Goal: Information Seeking & Learning: Learn about a topic

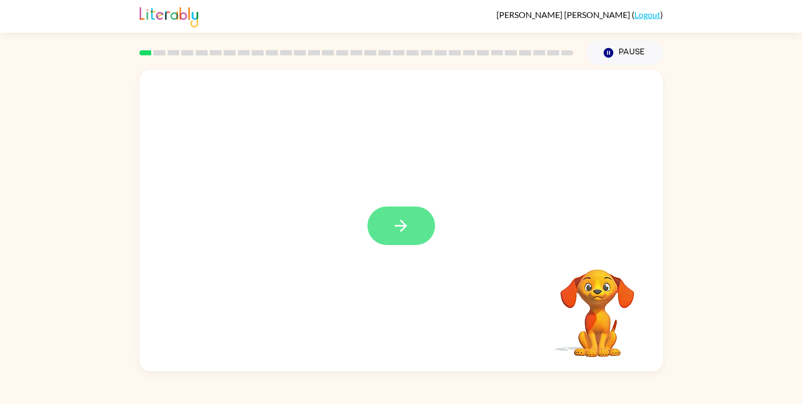
click at [418, 226] on button "button" at bounding box center [401, 226] width 68 height 39
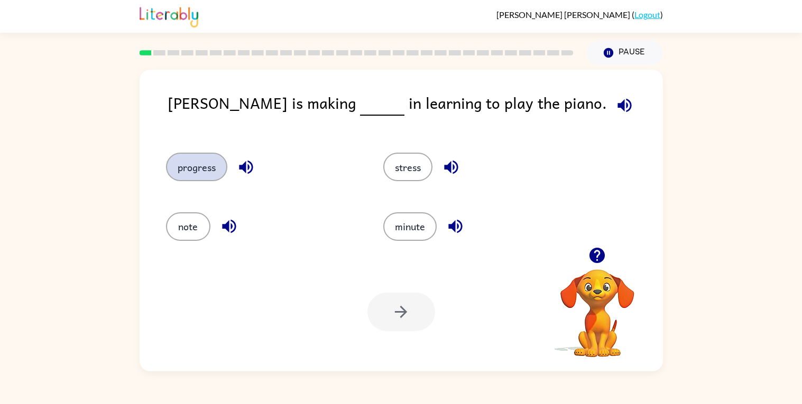
click at [200, 172] on button "progress" at bounding box center [196, 167] width 61 height 29
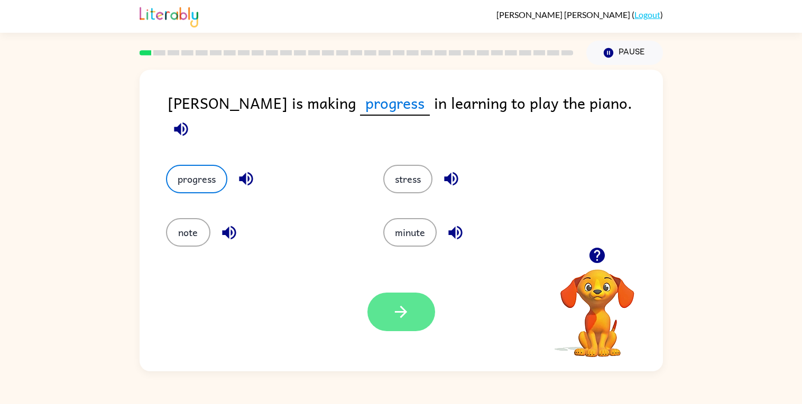
click at [401, 315] on icon "button" at bounding box center [401, 312] width 18 height 18
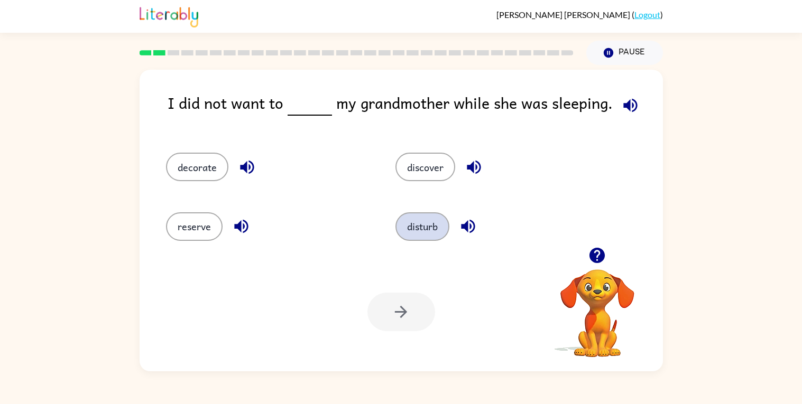
click at [442, 224] on button "disturb" at bounding box center [422, 226] width 54 height 29
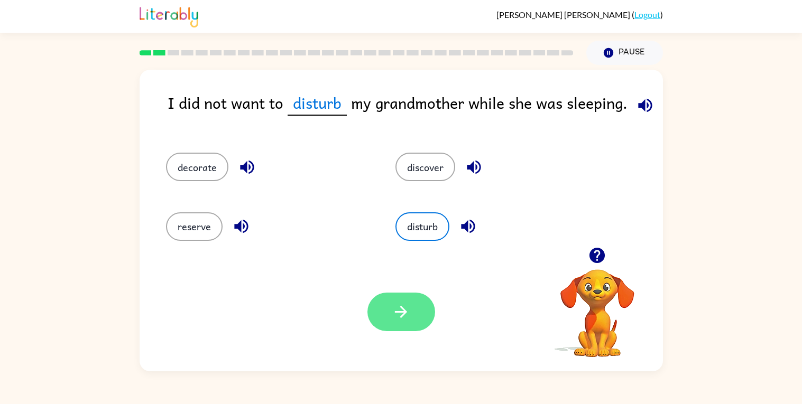
click at [397, 300] on button "button" at bounding box center [401, 312] width 68 height 39
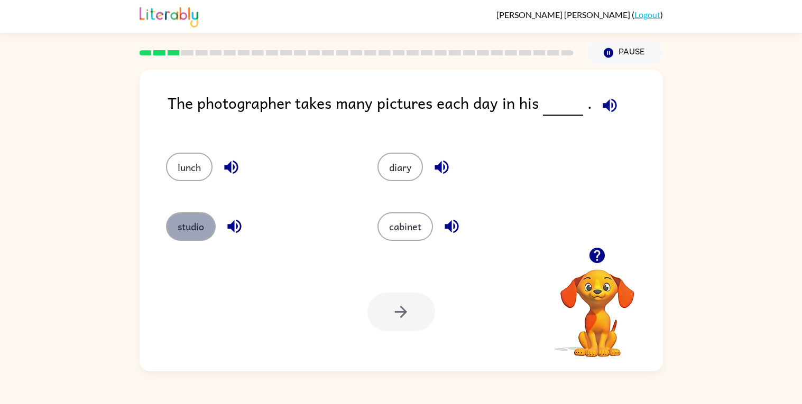
click at [187, 238] on button "studio" at bounding box center [191, 226] width 50 height 29
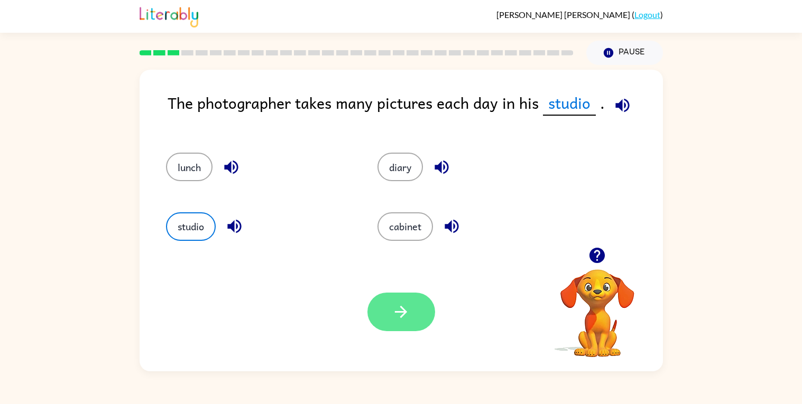
click at [403, 322] on button "button" at bounding box center [401, 312] width 68 height 39
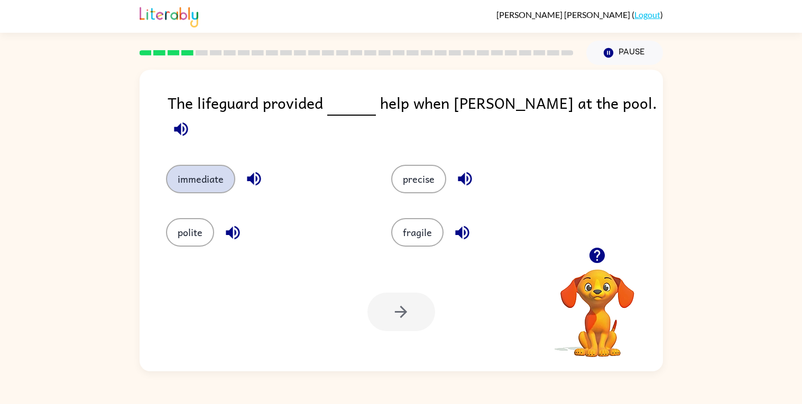
click at [199, 172] on button "immediate" at bounding box center [200, 179] width 69 height 29
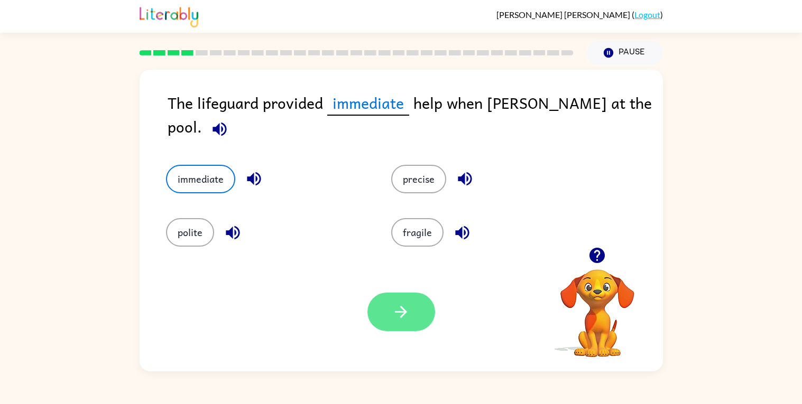
click at [386, 321] on button "button" at bounding box center [401, 312] width 68 height 39
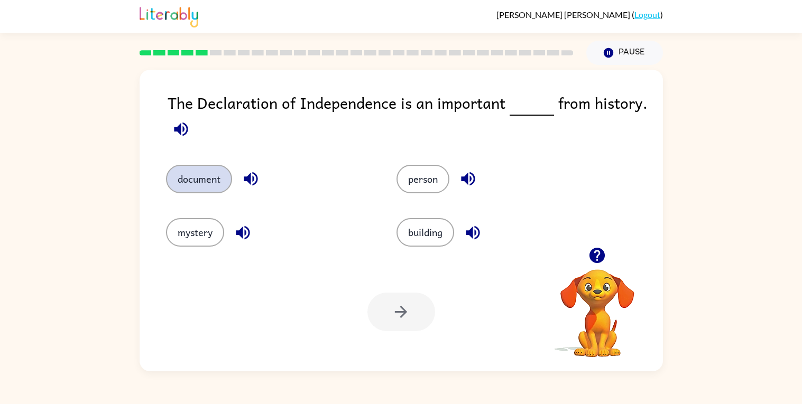
click at [208, 184] on button "document" at bounding box center [199, 179] width 66 height 29
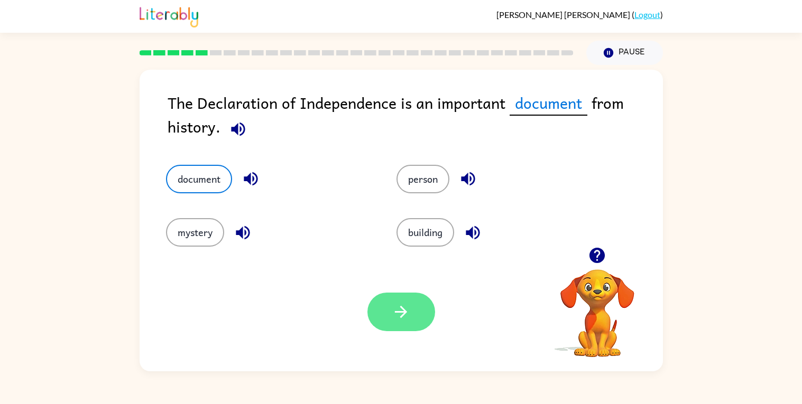
click at [406, 313] on icon "button" at bounding box center [401, 312] width 18 height 18
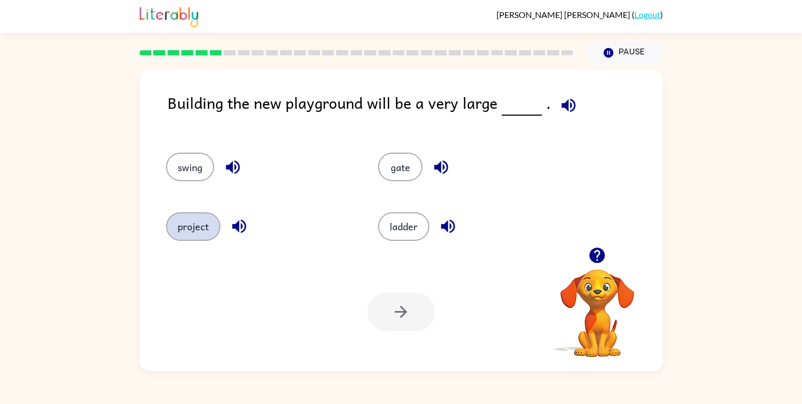
click at [186, 217] on button "project" at bounding box center [193, 226] width 54 height 29
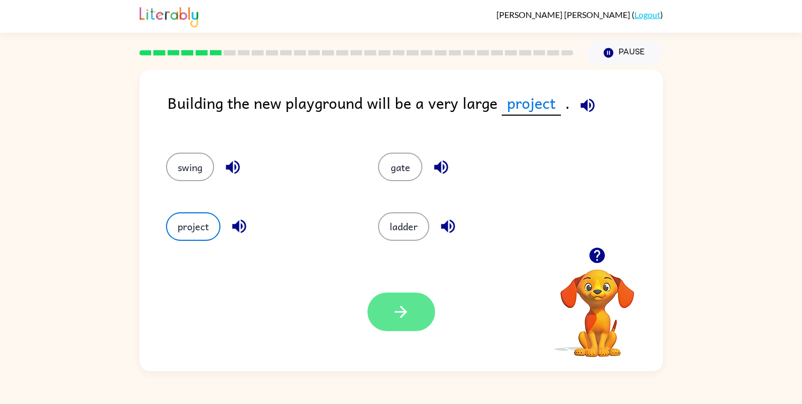
click at [386, 312] on button "button" at bounding box center [401, 312] width 68 height 39
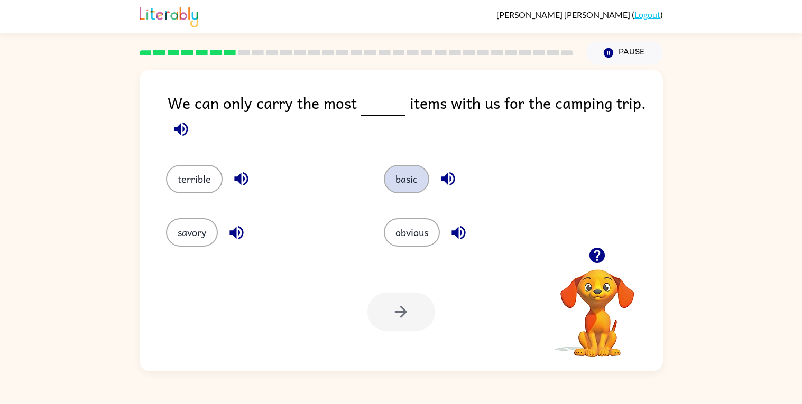
click at [394, 182] on button "basic" at bounding box center [406, 179] width 45 height 29
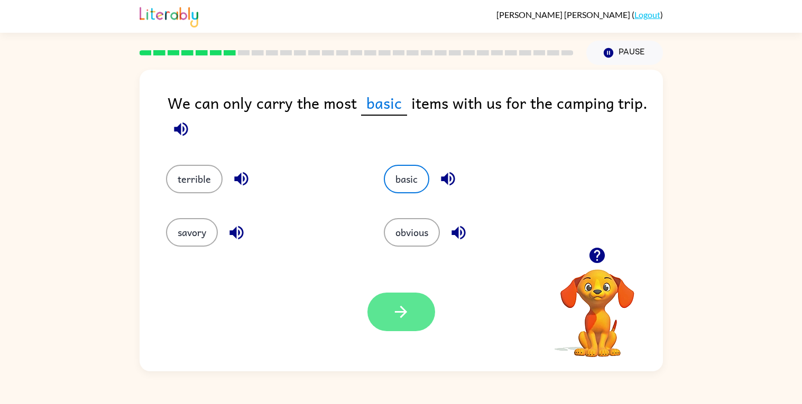
click at [402, 322] on button "button" at bounding box center [401, 312] width 68 height 39
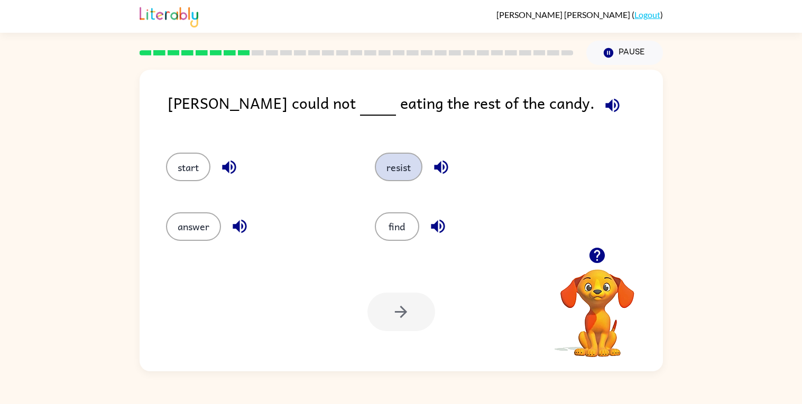
click at [389, 180] on button "resist" at bounding box center [399, 167] width 48 height 29
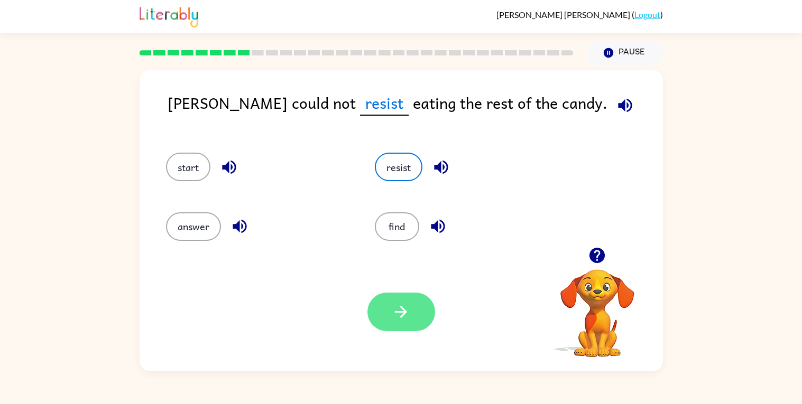
click at [404, 324] on button "button" at bounding box center [401, 312] width 68 height 39
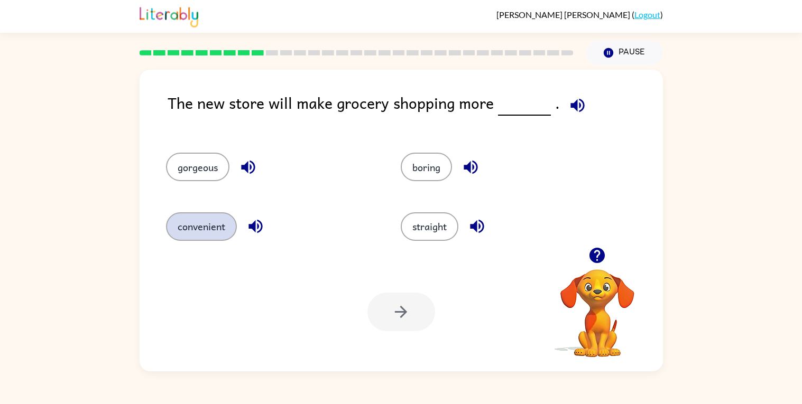
click at [205, 230] on button "convenient" at bounding box center [201, 226] width 71 height 29
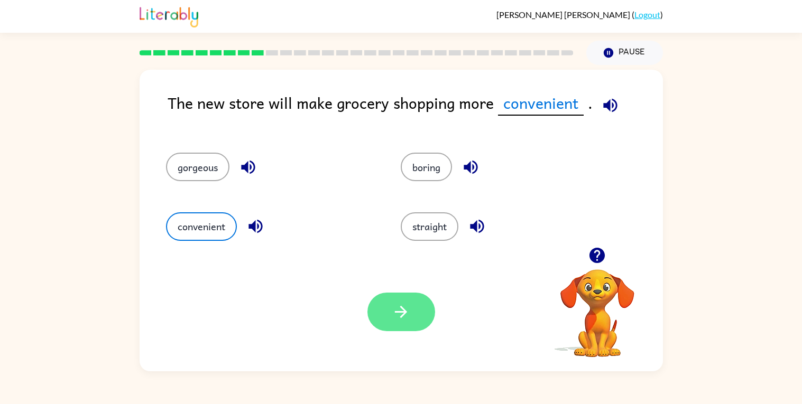
click at [412, 326] on button "button" at bounding box center [401, 312] width 68 height 39
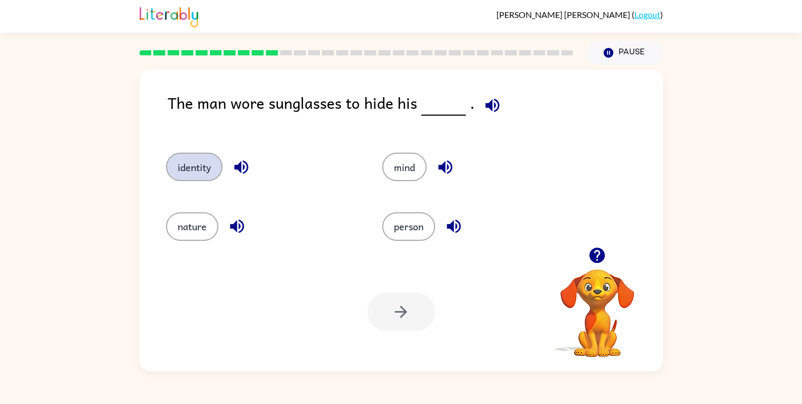
click at [200, 169] on button "identity" at bounding box center [194, 167] width 57 height 29
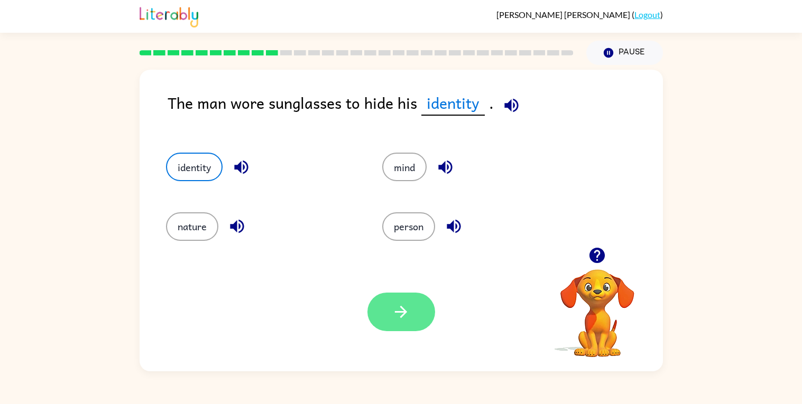
click at [368, 315] on button "button" at bounding box center [401, 312] width 68 height 39
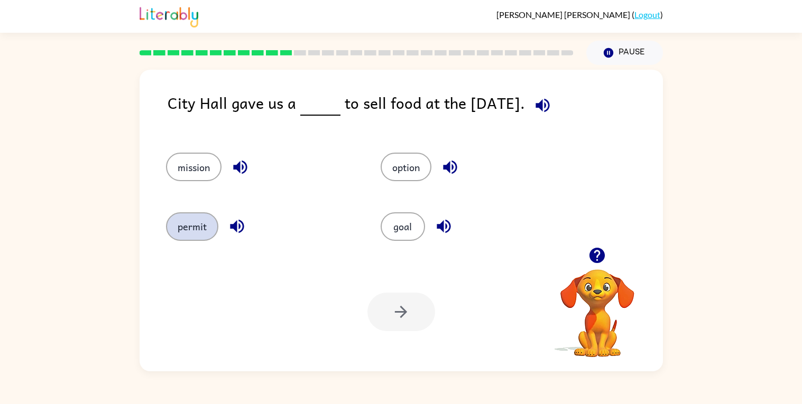
click at [185, 232] on button "permit" at bounding box center [192, 226] width 52 height 29
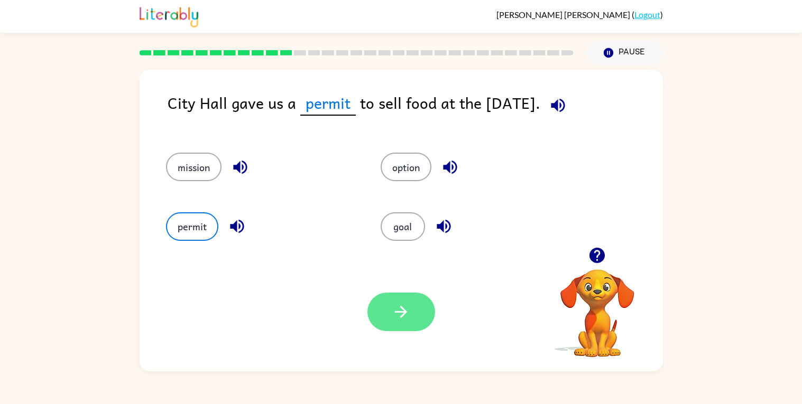
click at [409, 315] on icon "button" at bounding box center [401, 312] width 18 height 18
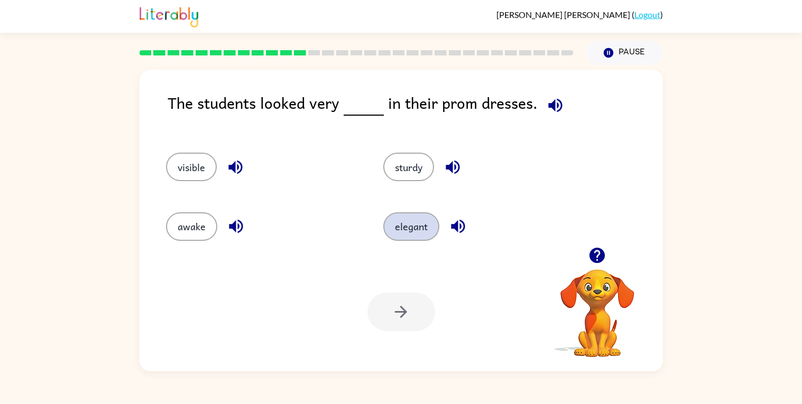
click at [413, 231] on button "elegant" at bounding box center [411, 226] width 56 height 29
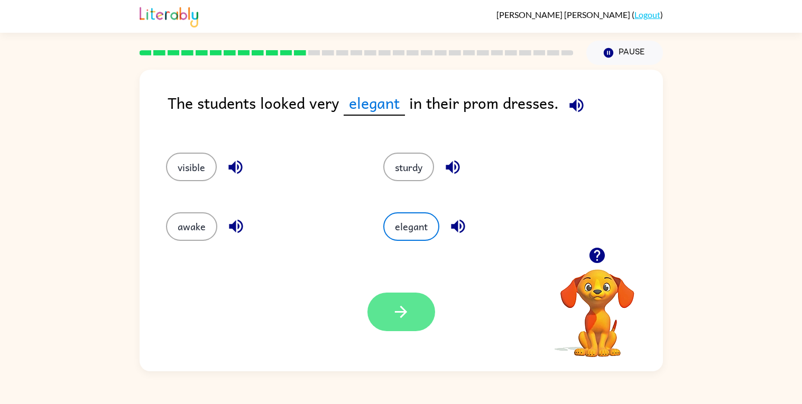
click at [404, 312] on icon "button" at bounding box center [401, 312] width 12 height 12
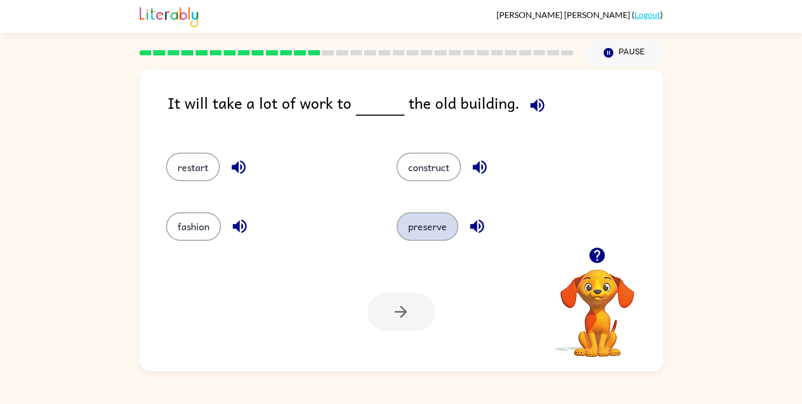
click at [442, 237] on button "preserve" at bounding box center [427, 226] width 62 height 29
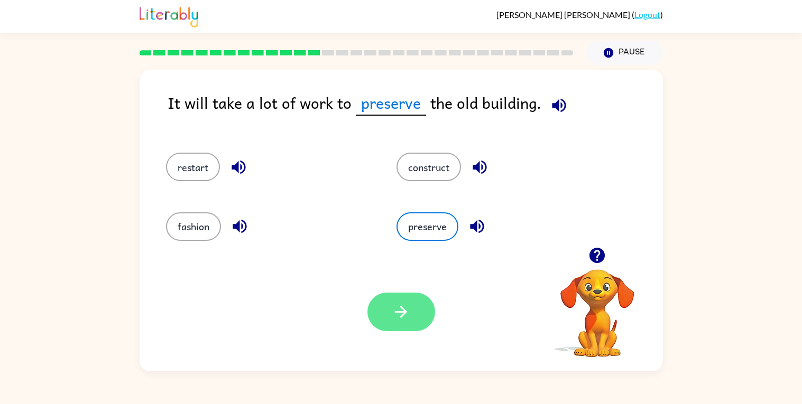
click at [398, 319] on icon "button" at bounding box center [401, 312] width 18 height 18
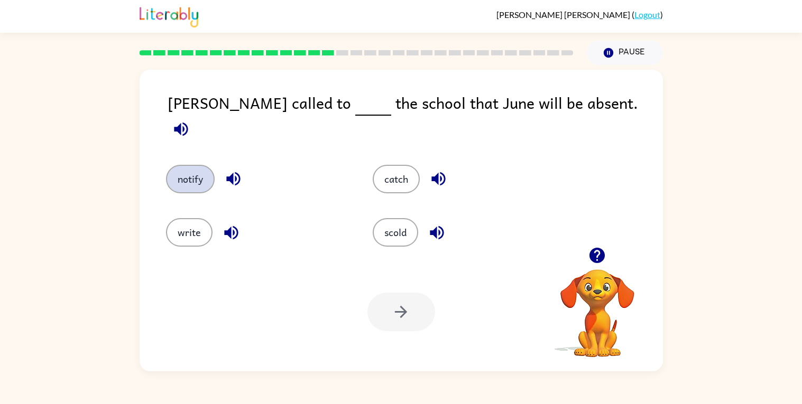
click at [178, 171] on button "notify" at bounding box center [190, 179] width 49 height 29
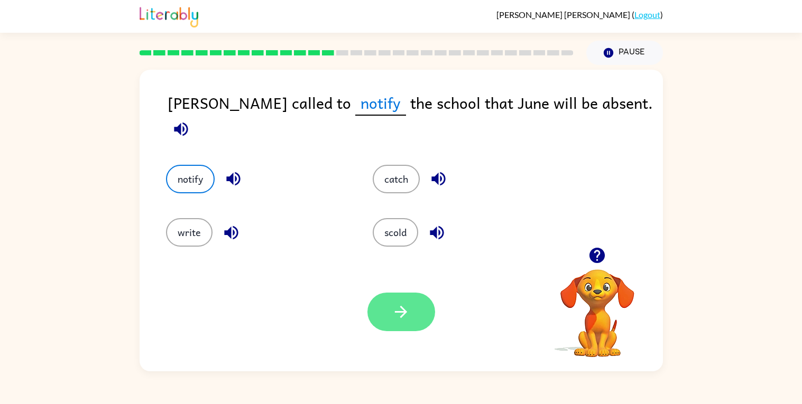
click at [413, 320] on button "button" at bounding box center [401, 312] width 68 height 39
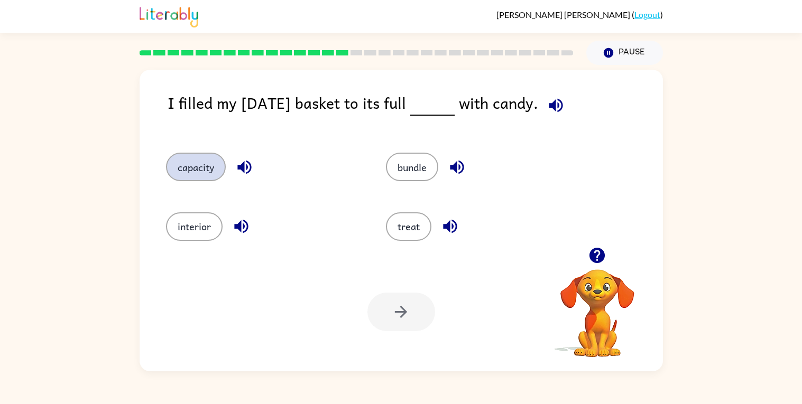
click at [210, 169] on button "capacity" at bounding box center [196, 167] width 60 height 29
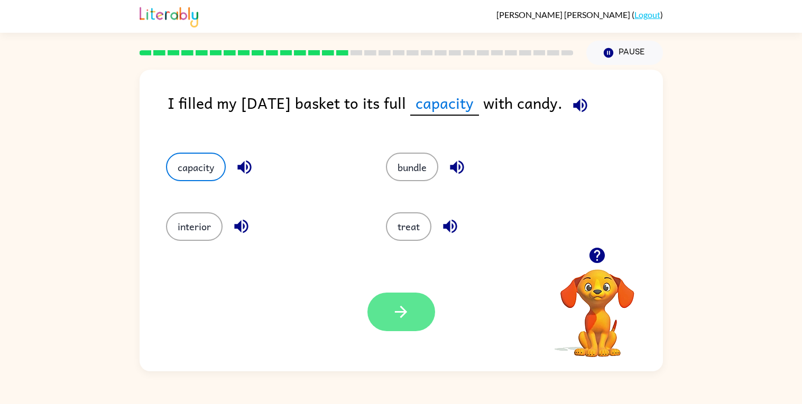
click at [405, 317] on icon "button" at bounding box center [401, 312] width 18 height 18
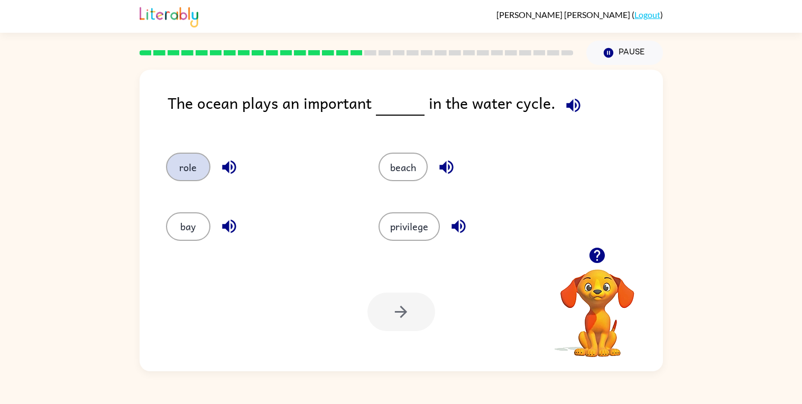
click at [197, 172] on button "role" at bounding box center [188, 167] width 44 height 29
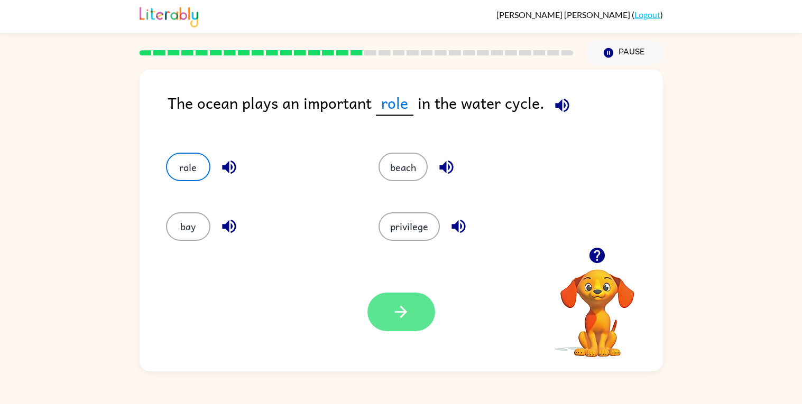
click at [397, 313] on icon "button" at bounding box center [401, 312] width 18 height 18
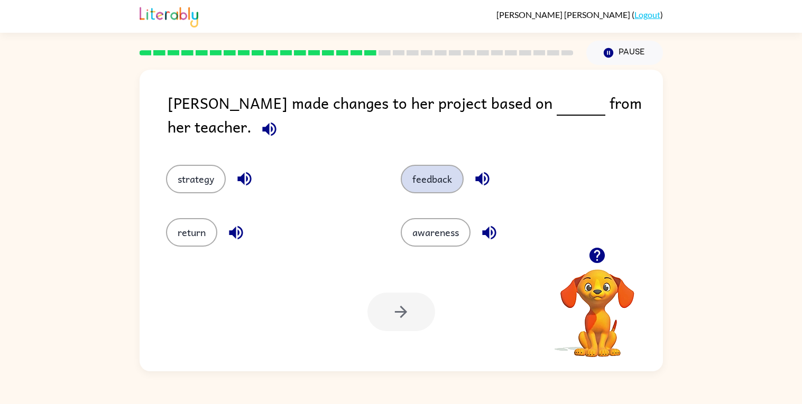
click at [431, 174] on button "feedback" at bounding box center [432, 179] width 63 height 29
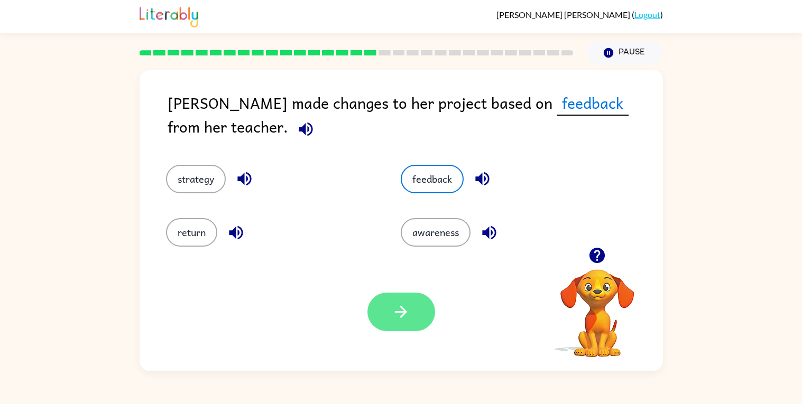
click at [392, 317] on icon "button" at bounding box center [401, 312] width 18 height 18
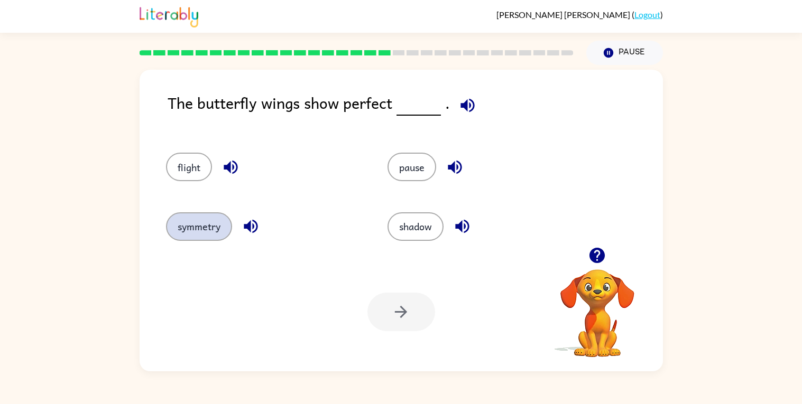
click at [213, 234] on button "symmetry" at bounding box center [199, 226] width 66 height 29
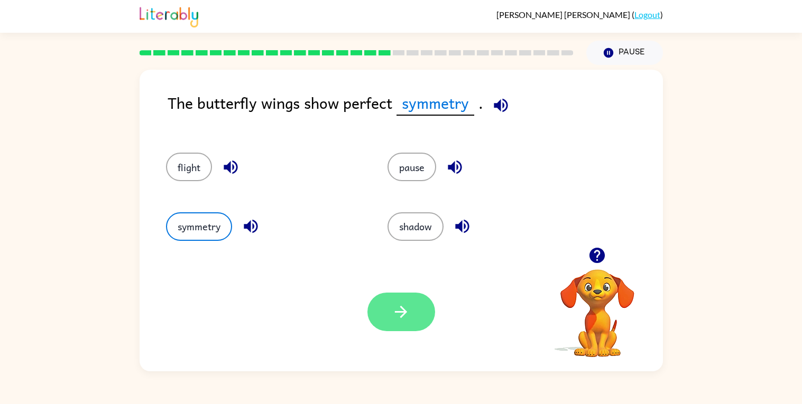
click at [404, 325] on button "button" at bounding box center [401, 312] width 68 height 39
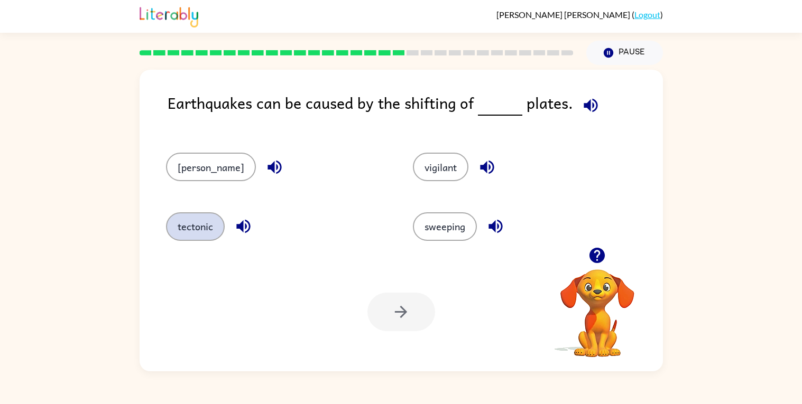
click at [193, 238] on button "tectonic" at bounding box center [195, 226] width 59 height 29
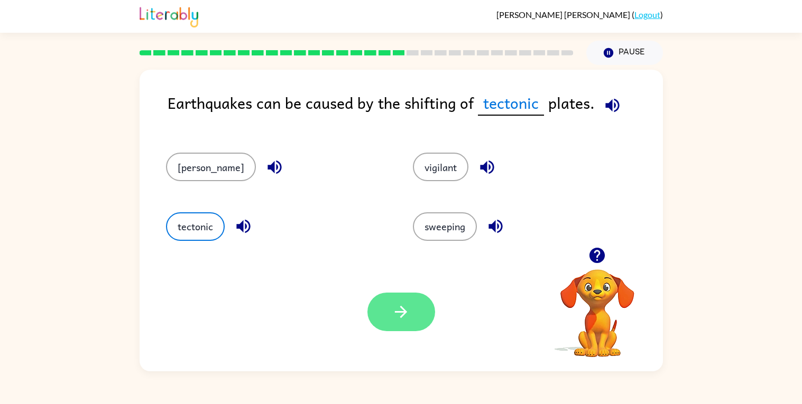
click at [404, 315] on icon "button" at bounding box center [401, 312] width 18 height 18
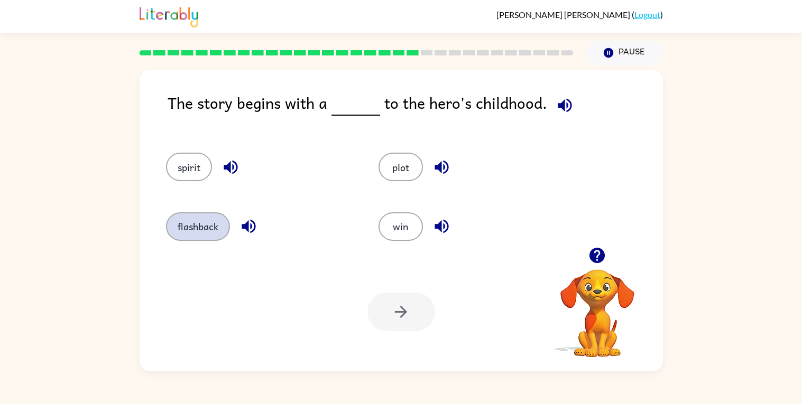
click at [176, 236] on button "flashback" at bounding box center [198, 226] width 64 height 29
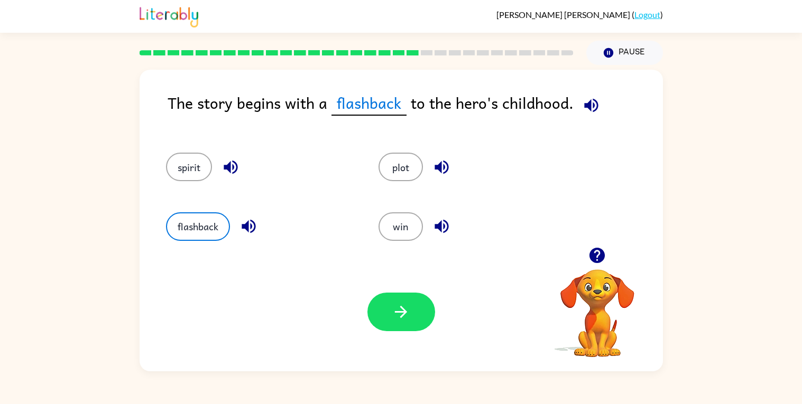
click at [409, 349] on div "Your browser must support playing .mp4 files to use Literably. Please try using…" at bounding box center [401, 312] width 523 height 119
click at [397, 327] on button "button" at bounding box center [401, 312] width 68 height 39
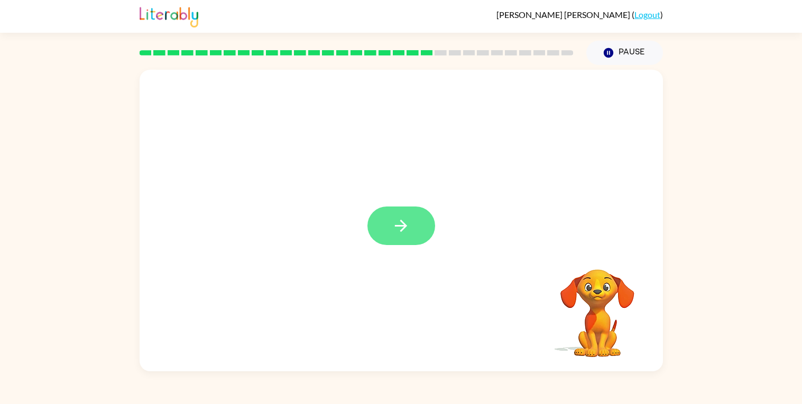
click at [406, 227] on icon "button" at bounding box center [401, 226] width 18 height 18
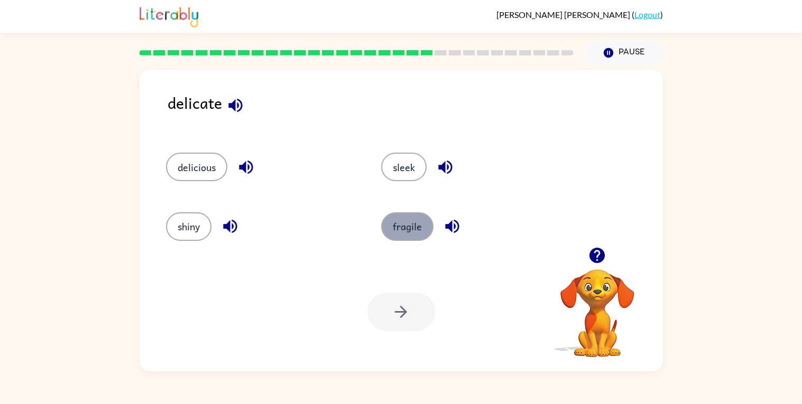
click at [401, 237] on button "fragile" at bounding box center [407, 226] width 52 height 29
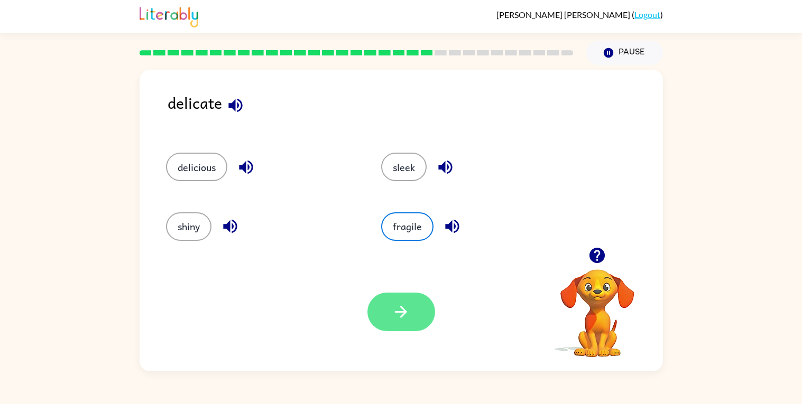
click at [391, 317] on button "button" at bounding box center [401, 312] width 68 height 39
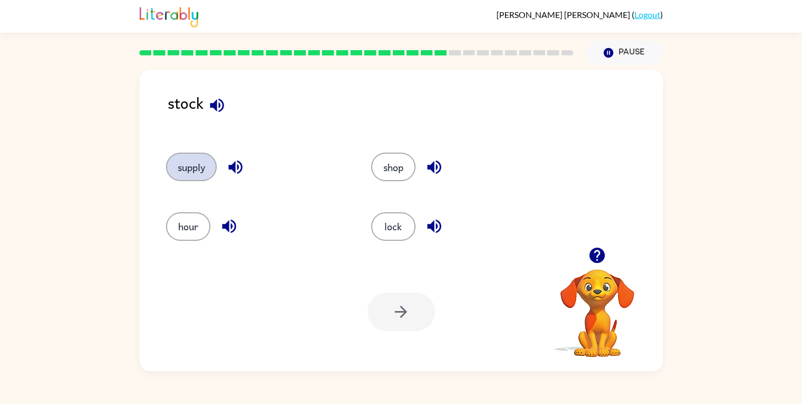
click at [181, 172] on button "supply" at bounding box center [191, 167] width 51 height 29
click at [388, 306] on button "button" at bounding box center [401, 312] width 68 height 39
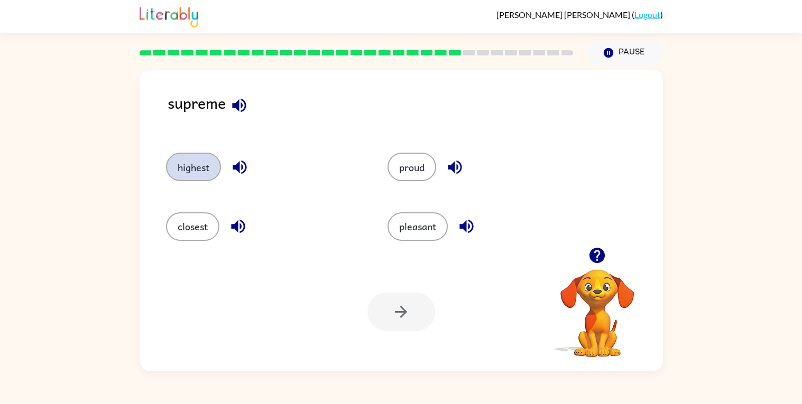
click at [182, 173] on button "highest" at bounding box center [193, 167] width 55 height 29
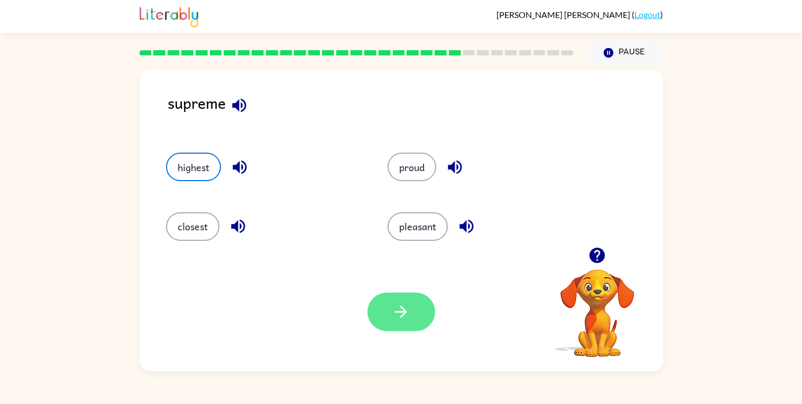
click at [389, 311] on button "button" at bounding box center [401, 312] width 68 height 39
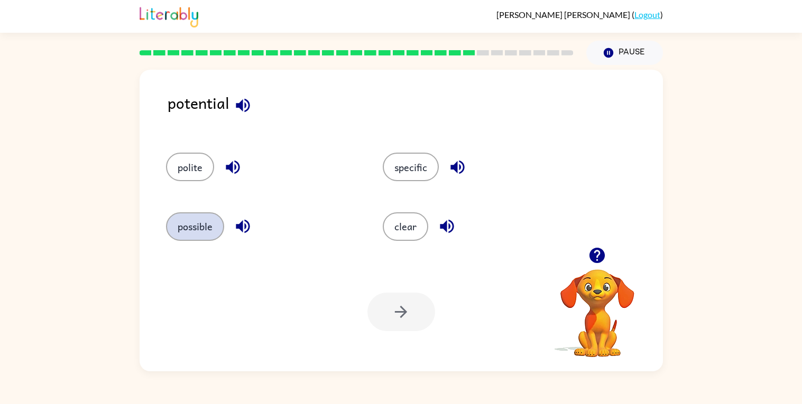
click at [211, 233] on button "possible" at bounding box center [195, 226] width 58 height 29
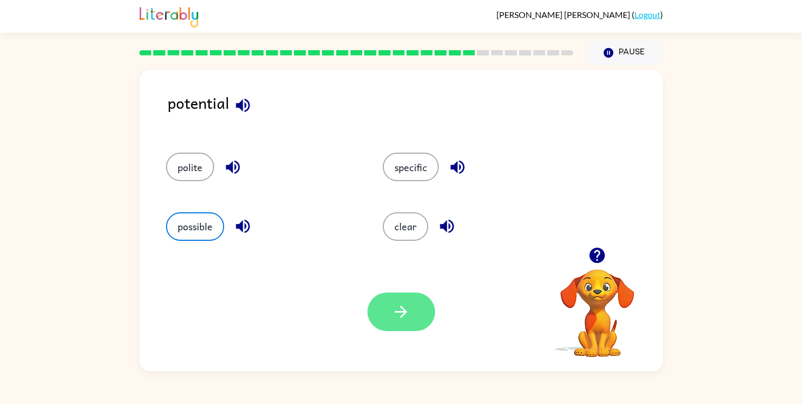
click at [387, 308] on button "button" at bounding box center [401, 312] width 68 height 39
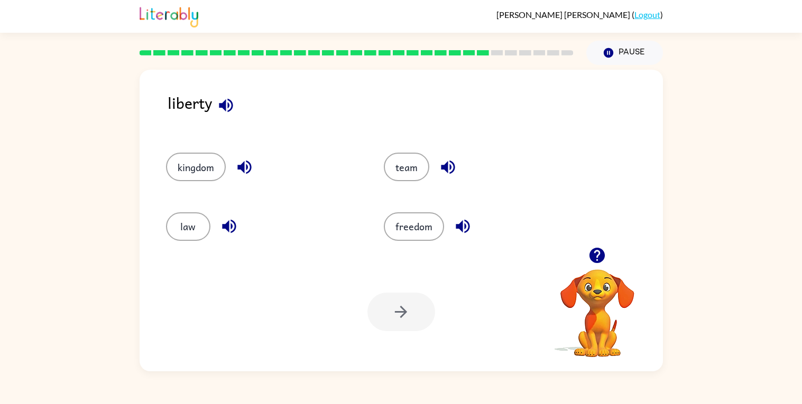
click at [607, 256] on button "button" at bounding box center [596, 255] width 27 height 27
click at [596, 263] on icon "button" at bounding box center [597, 255] width 18 height 18
click at [416, 238] on button "freedom" at bounding box center [414, 226] width 60 height 29
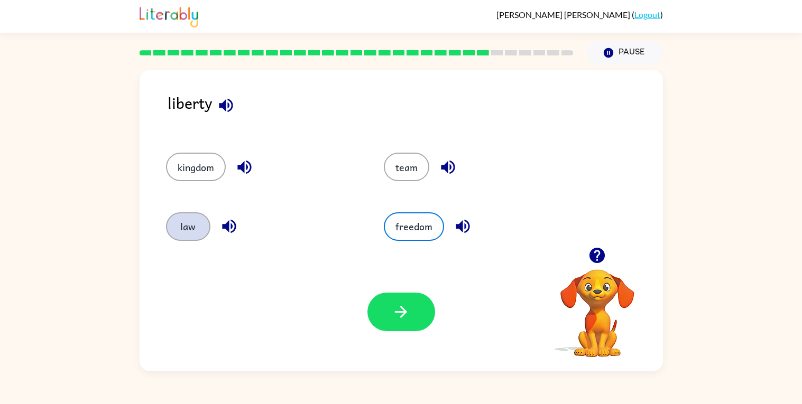
click at [190, 225] on button "law" at bounding box center [188, 226] width 44 height 29
click at [407, 223] on button "freedom" at bounding box center [414, 226] width 60 height 29
click at [396, 324] on button "button" at bounding box center [401, 312] width 68 height 39
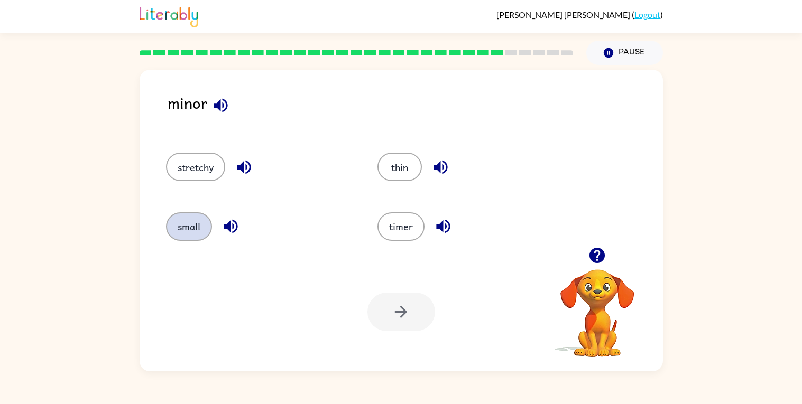
click at [190, 229] on button "small" at bounding box center [189, 226] width 46 height 29
click at [397, 326] on button "button" at bounding box center [401, 312] width 68 height 39
click at [187, 228] on button "mix" at bounding box center [188, 226] width 44 height 29
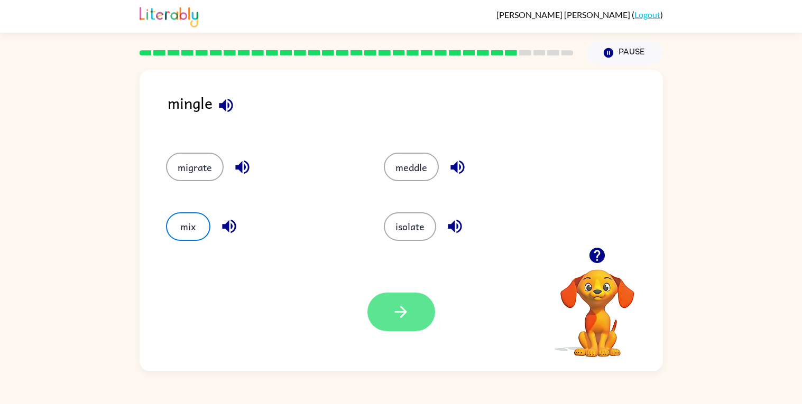
click at [374, 310] on button "button" at bounding box center [401, 312] width 68 height 39
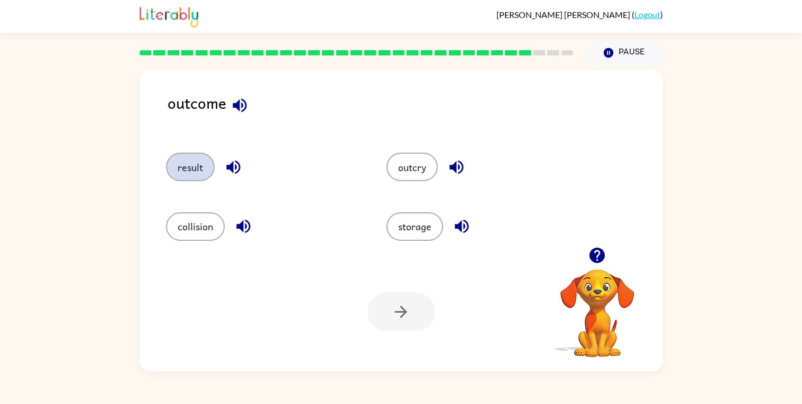
click at [192, 170] on button "result" at bounding box center [190, 167] width 49 height 29
click at [374, 314] on button "button" at bounding box center [401, 312] width 68 height 39
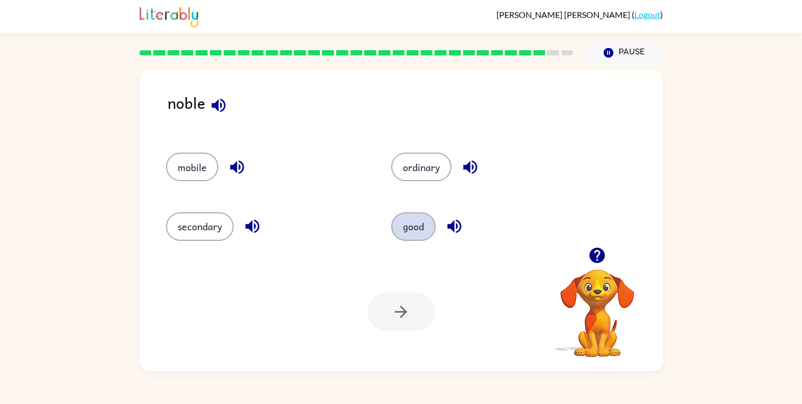
click at [410, 227] on button "good" at bounding box center [413, 226] width 44 height 29
click at [404, 313] on icon "button" at bounding box center [401, 312] width 12 height 12
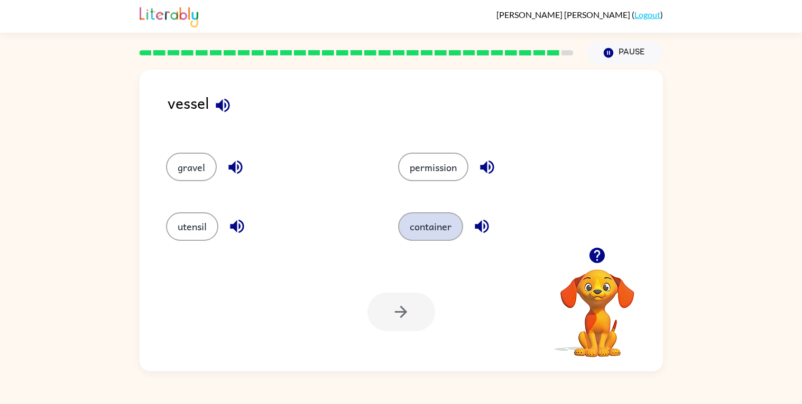
click at [416, 234] on button "container" at bounding box center [430, 226] width 65 height 29
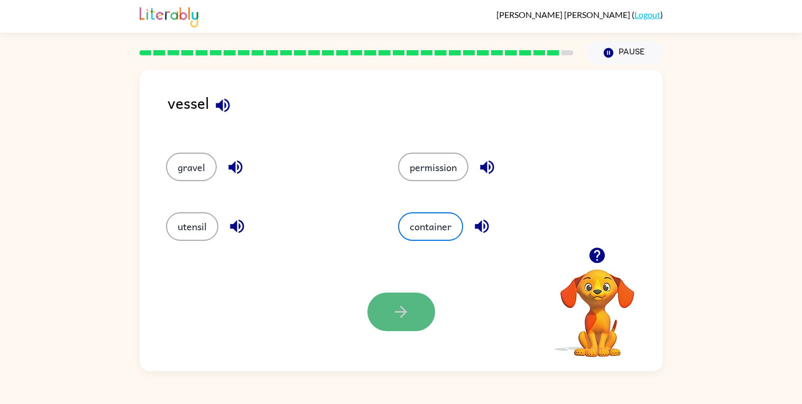
click at [405, 294] on button "button" at bounding box center [401, 312] width 68 height 39
